Goal: Task Accomplishment & Management: Complete application form

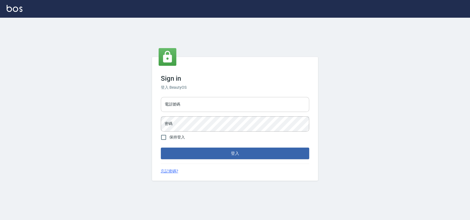
click at [179, 106] on input "電話號碼" at bounding box center [235, 104] width 148 height 15
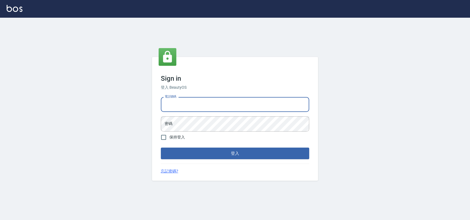
type input "0900000991"
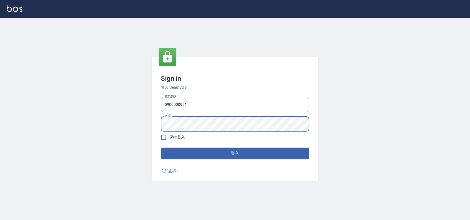
click at [161, 148] on button "登入" at bounding box center [235, 154] width 148 height 12
